Goal: Information Seeking & Learning: Find specific fact

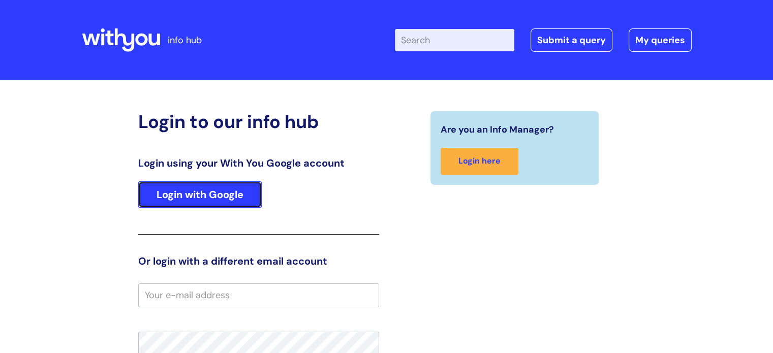
click at [212, 198] on link "Login with Google" at bounding box center [200, 194] width 124 height 26
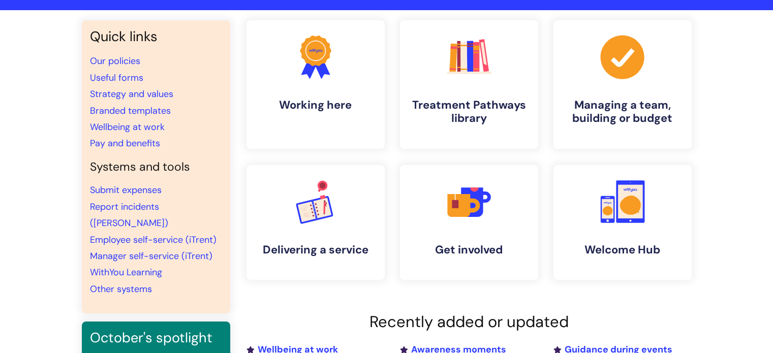
scroll to position [69, 0]
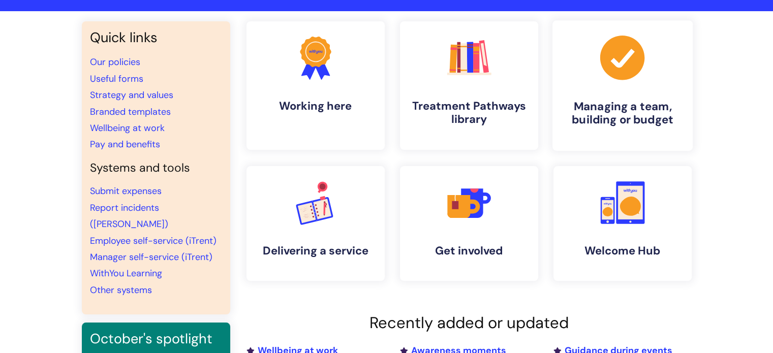
click at [588, 80] on link ".cls-1{fill:#a53144;stroke-width:0px;} Managing a team, building or budget" at bounding box center [622, 85] width 140 height 131
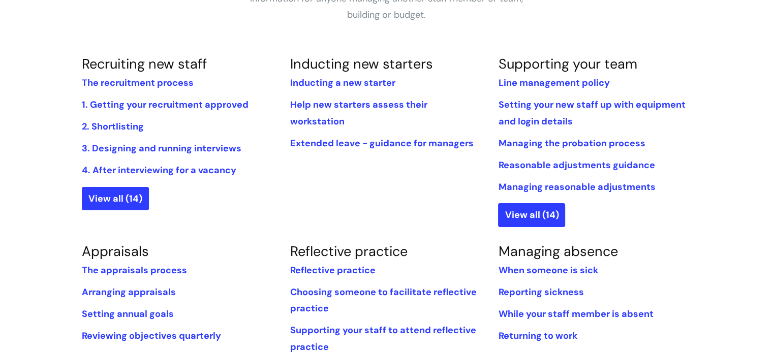
scroll to position [217, 0]
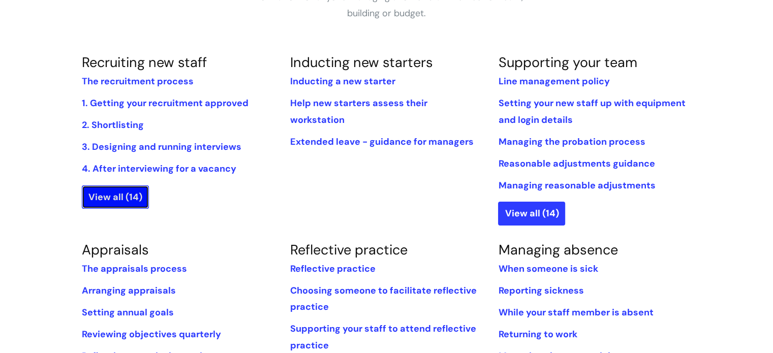
click at [116, 196] on link "View all (14)" at bounding box center [115, 197] width 67 height 23
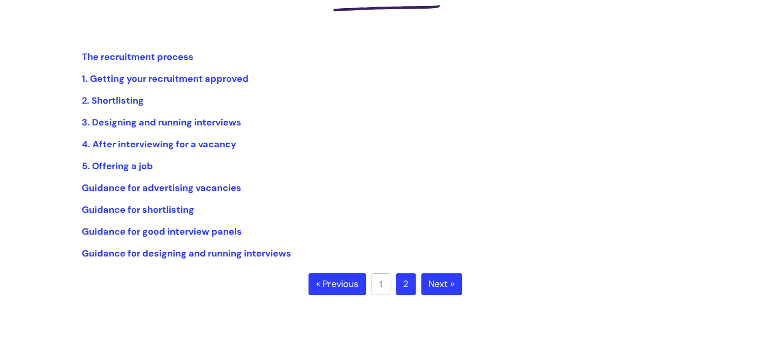
scroll to position [183, 0]
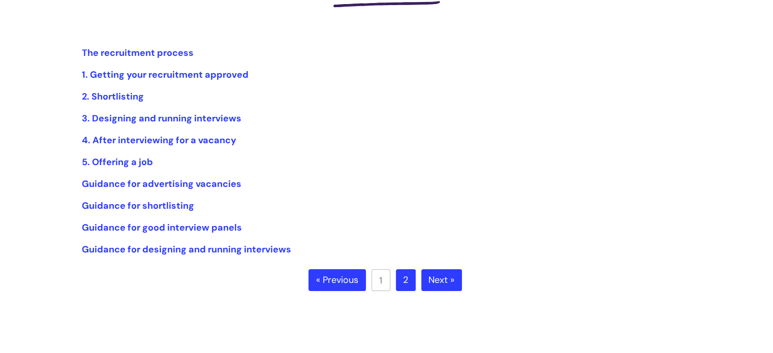
click at [404, 282] on link "2" at bounding box center [406, 280] width 20 height 22
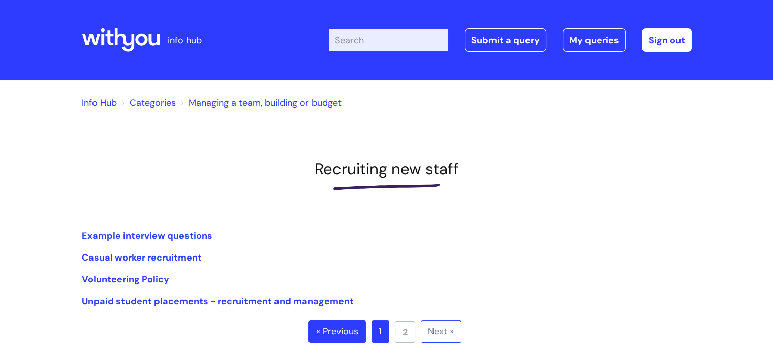
click at [385, 34] on input "Enter your search term here..." at bounding box center [388, 40] width 119 height 22
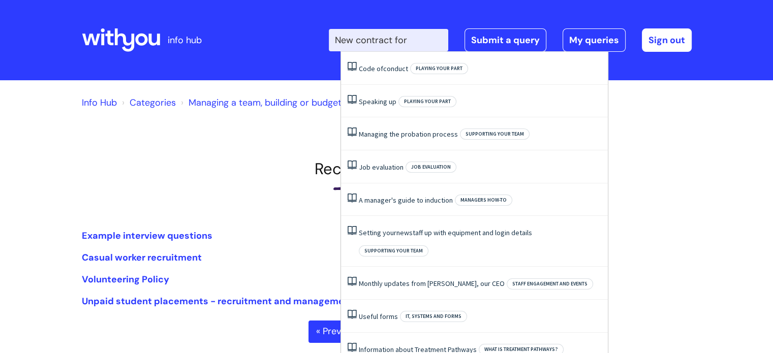
type input "New contract form"
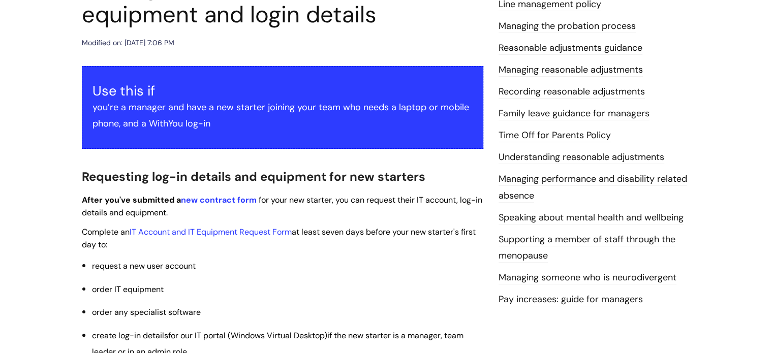
scroll to position [225, 0]
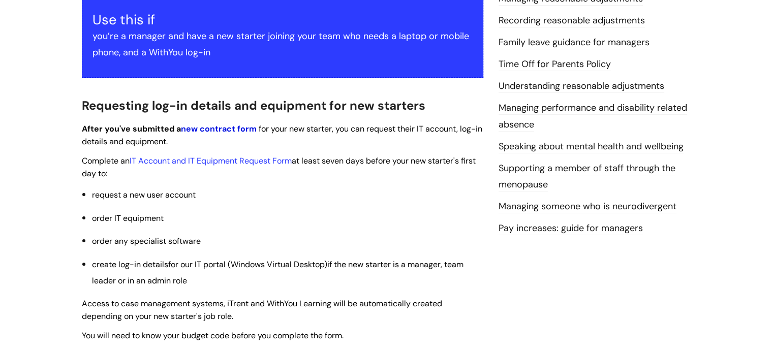
click at [224, 130] on link "new contract form" at bounding box center [219, 129] width 76 height 11
